Goal: Find specific page/section

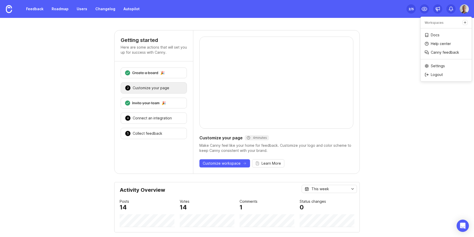
click at [464, 9] on img at bounding box center [463, 8] width 9 height 9
click at [34, 8] on link "Feedback" at bounding box center [35, 8] width 24 height 9
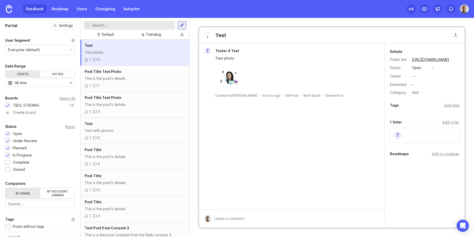
click at [120, 54] on div "Test photo" at bounding box center [135, 53] width 100 height 6
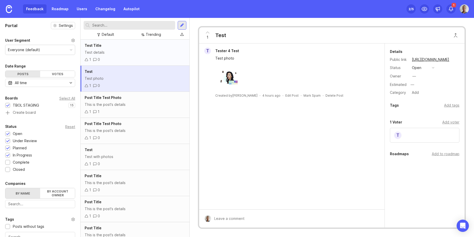
click at [139, 54] on div "Test details" at bounding box center [135, 53] width 100 height 6
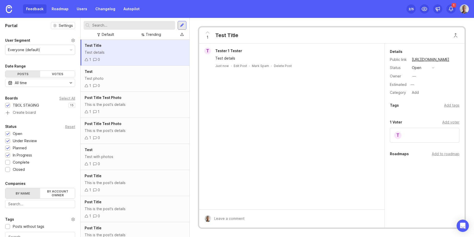
click at [120, 55] on div "Test details" at bounding box center [135, 53] width 100 height 6
